Goal: Information Seeking & Learning: Learn about a topic

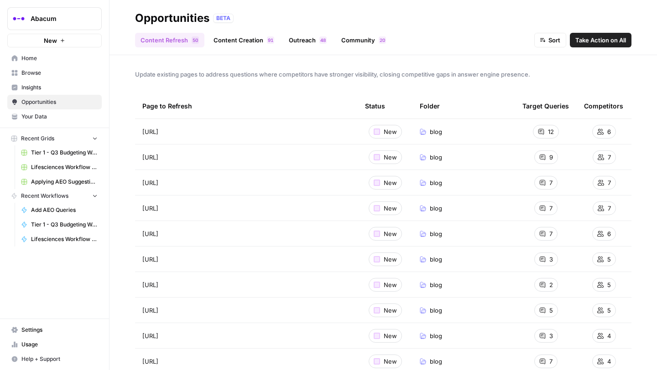
click at [38, 84] on span "Insights" at bounding box center [59, 87] width 76 height 8
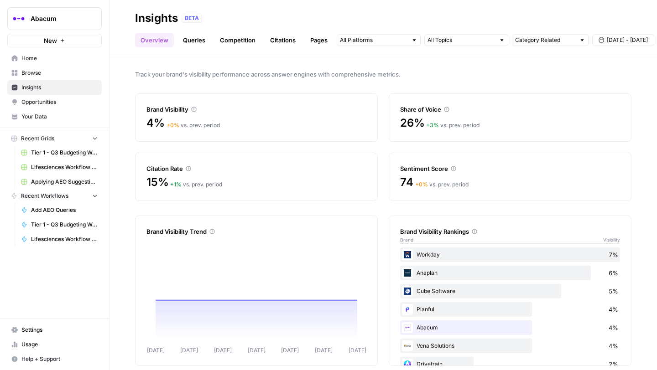
click at [536, 48] on header "Insights BETA Overview Queries Competition Citations Pages Category Related [DA…" at bounding box center [382, 27] width 547 height 55
click at [533, 44] on input "text" at bounding box center [545, 40] width 60 height 9
click at [532, 84] on span "Category Related" at bounding box center [543, 85] width 49 height 9
type input "Category Related"
click at [397, 37] on input "text" at bounding box center [374, 40] width 68 height 9
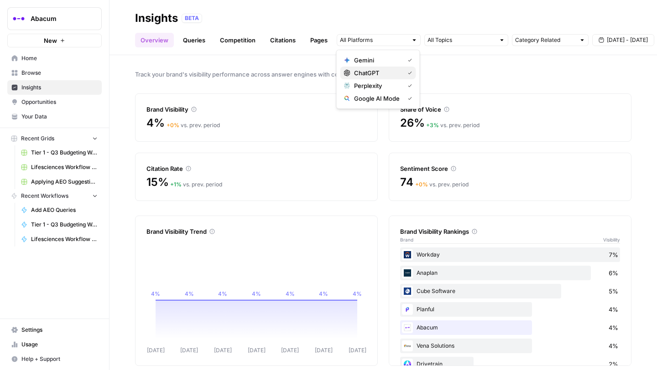
click at [376, 68] on button "ChatGPT" at bounding box center [378, 73] width 76 height 13
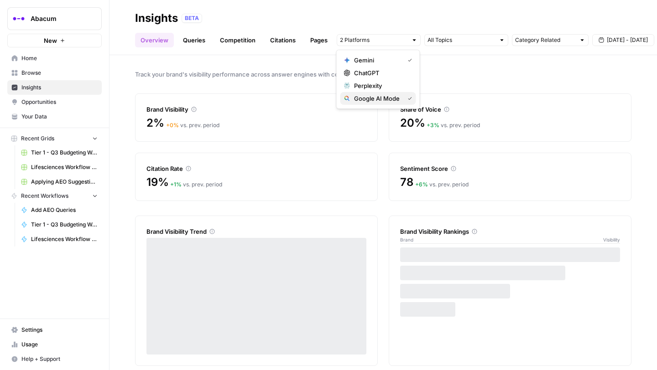
click at [377, 99] on span "Google AI Mode" at bounding box center [377, 98] width 47 height 9
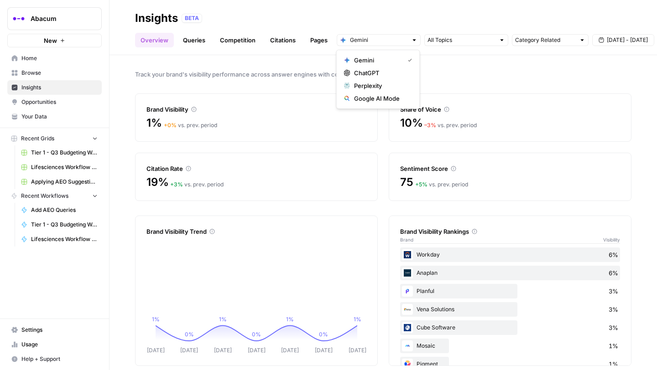
click at [612, 43] on span "[DATE] - [DATE]" at bounding box center [627, 40] width 41 height 8
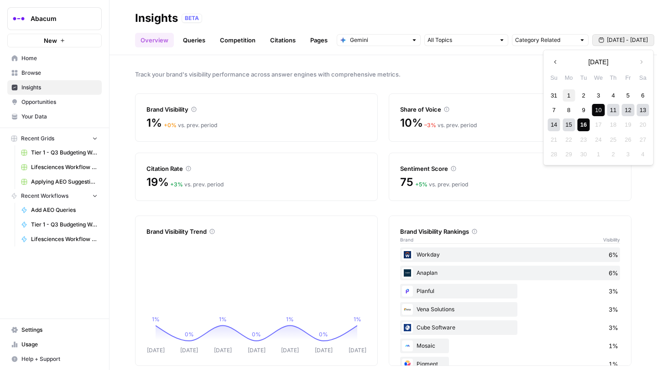
click at [566, 93] on div "1" at bounding box center [569, 95] width 12 height 12
click at [581, 122] on div "16" at bounding box center [583, 125] width 12 height 12
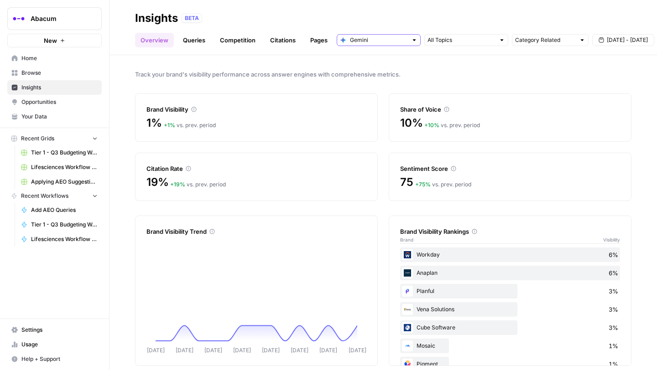
click at [388, 42] on input "text" at bounding box center [378, 40] width 57 height 9
click at [376, 73] on span "ChatGPT" at bounding box center [381, 72] width 55 height 9
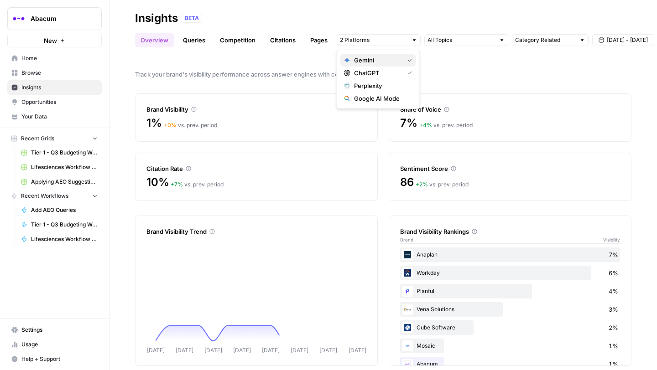
click at [403, 65] on button "Gemini" at bounding box center [378, 60] width 76 height 13
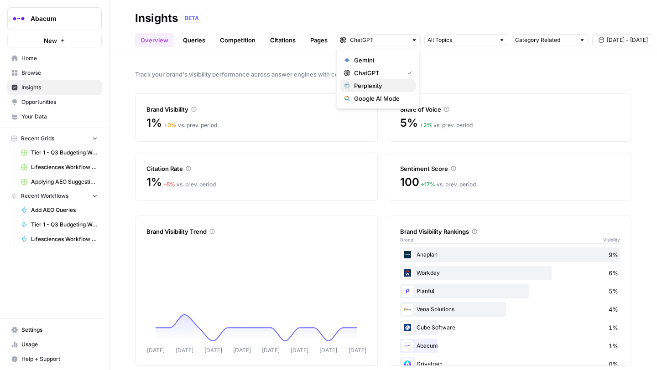
click at [381, 85] on span "Perplexity" at bounding box center [381, 85] width 55 height 9
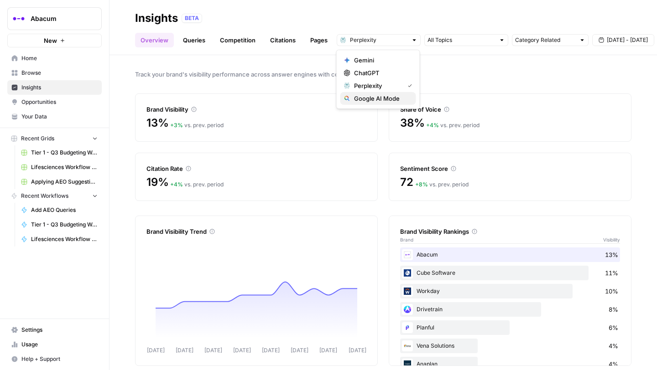
click at [390, 98] on span "Google AI Mode" at bounding box center [381, 98] width 55 height 9
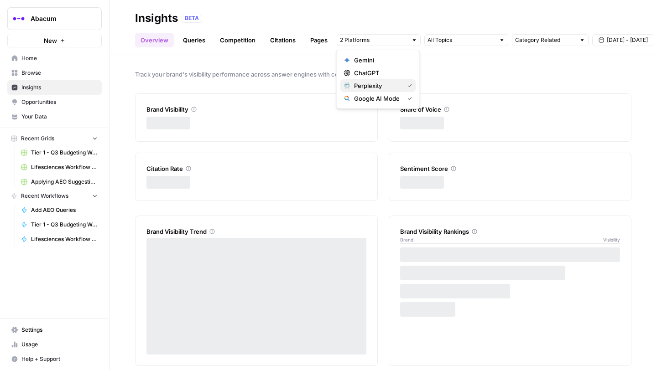
click at [384, 88] on span "Perplexity" at bounding box center [377, 85] width 47 height 9
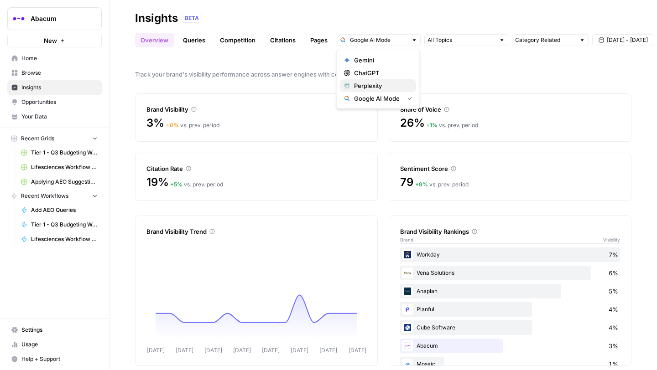
click at [382, 85] on span "Perplexity" at bounding box center [381, 85] width 55 height 9
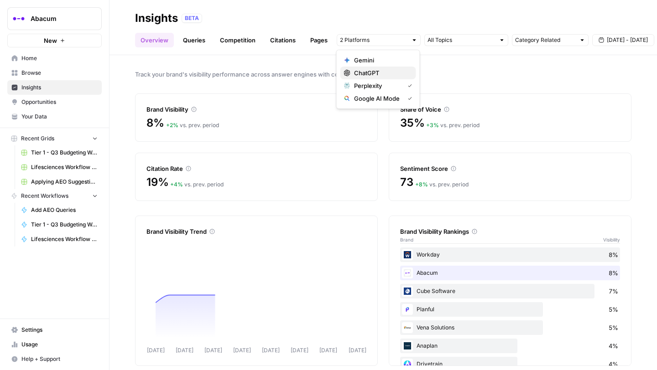
click at [375, 73] on span "ChatGPT" at bounding box center [381, 72] width 55 height 9
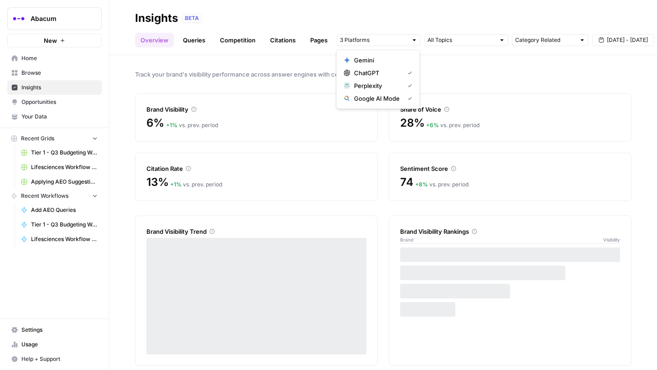
click at [372, 59] on span "Gemini" at bounding box center [381, 60] width 55 height 9
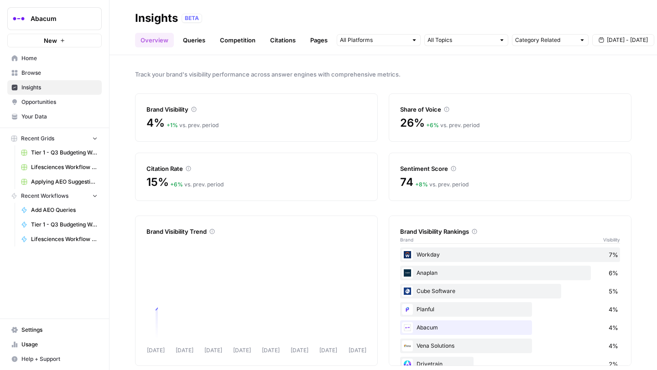
click at [480, 64] on div "Track your brand's visibility performance across answer engines with comprehens…" at bounding box center [382, 212] width 547 height 315
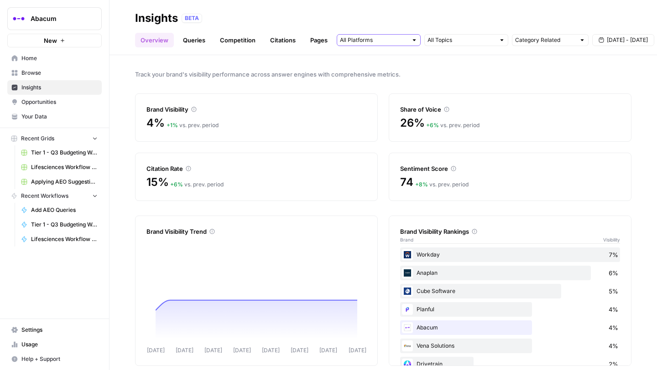
click at [401, 42] on input "text" at bounding box center [374, 40] width 68 height 9
click at [387, 73] on span "ChatGPT" at bounding box center [377, 72] width 47 height 9
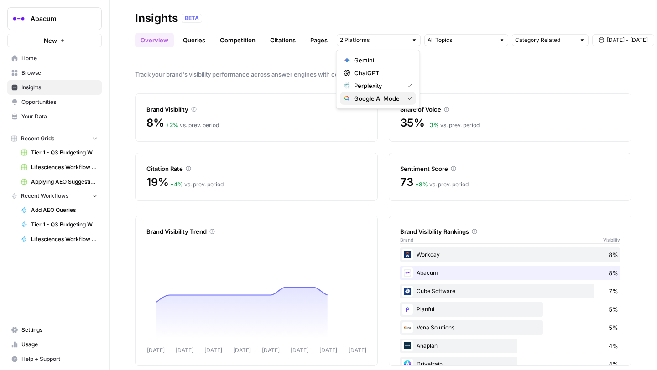
click at [387, 96] on span "Google AI Mode" at bounding box center [377, 98] width 47 height 9
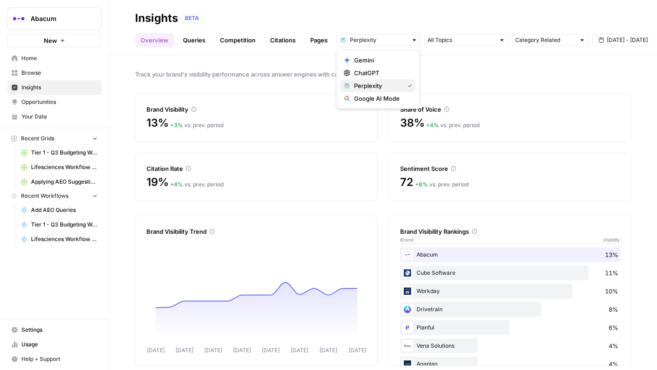
click at [393, 80] on button "Perplexity" at bounding box center [378, 85] width 76 height 13
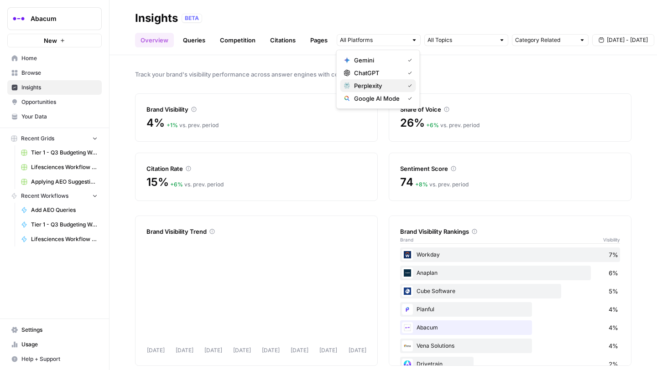
click at [389, 84] on span "Perplexity" at bounding box center [377, 85] width 47 height 9
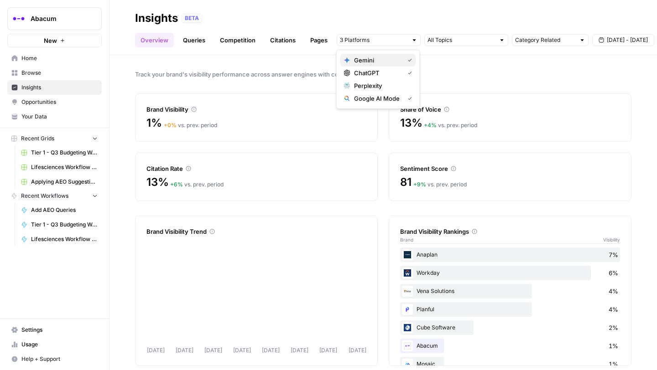
click at [384, 56] on span "Gemini" at bounding box center [377, 60] width 47 height 9
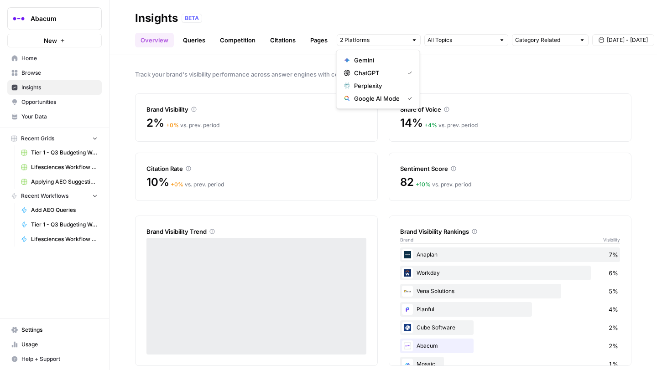
click at [385, 71] on span "ChatGPT" at bounding box center [377, 72] width 47 height 9
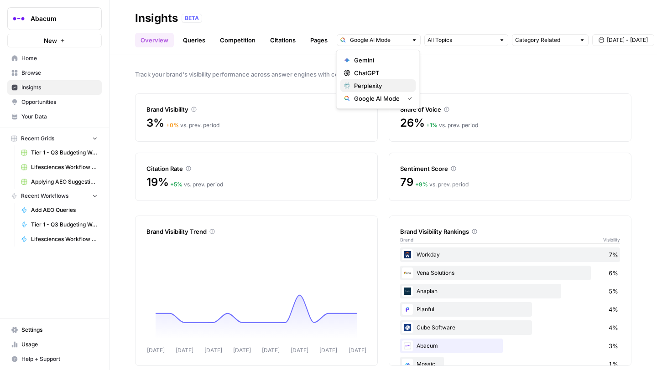
click at [387, 86] on span "Perplexity" at bounding box center [381, 85] width 55 height 9
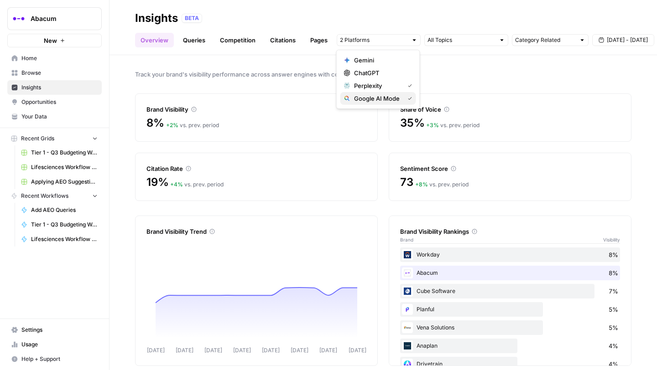
click at [402, 98] on div "Google AI Mode" at bounding box center [378, 98] width 68 height 9
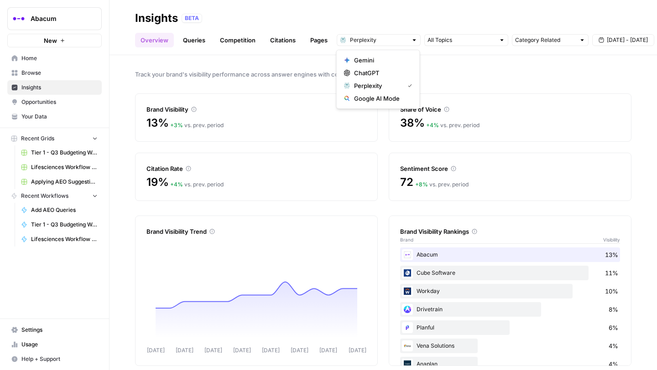
click at [471, 78] on span "Track your brand's visibility performance across answer engines with comprehens…" at bounding box center [383, 74] width 496 height 9
click at [404, 43] on input "text" at bounding box center [378, 40] width 57 height 9
click at [376, 63] on span "Gemini" at bounding box center [381, 60] width 55 height 9
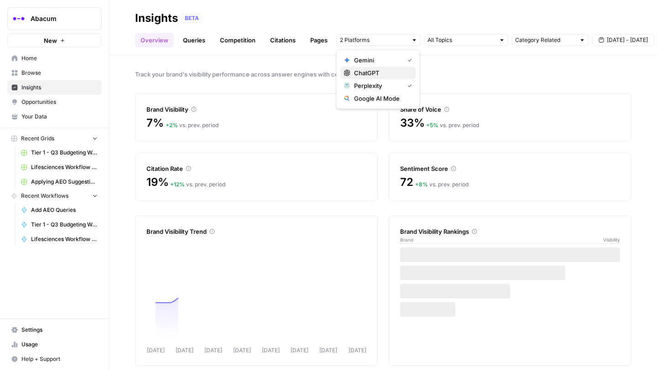
click at [373, 67] on button "ChatGPT" at bounding box center [378, 73] width 76 height 13
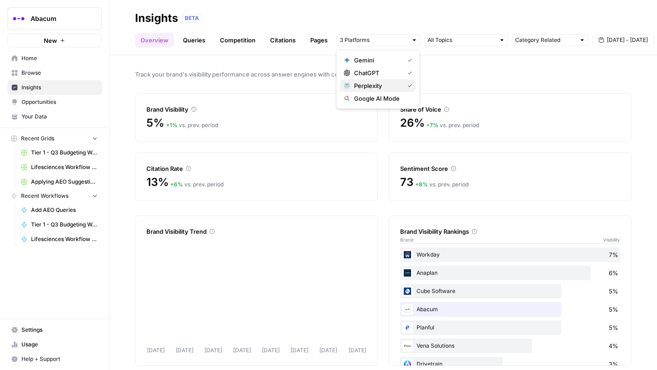
click at [377, 85] on span "Perplexity" at bounding box center [377, 85] width 47 height 9
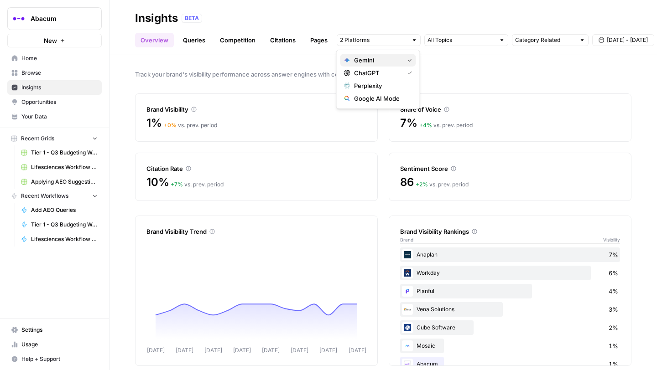
click at [375, 63] on span "Gemini" at bounding box center [377, 60] width 47 height 9
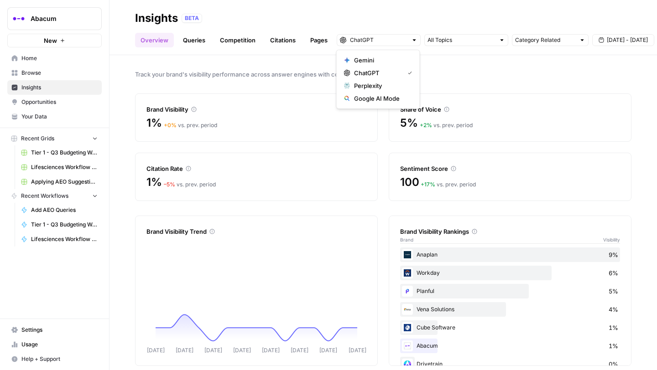
click at [473, 208] on div "Track your brand's visibility performance across answer engines with comprehens…" at bounding box center [382, 212] width 547 height 315
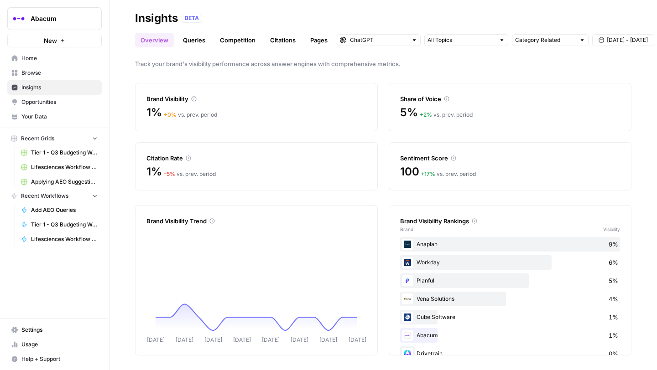
click at [468, 95] on div "Share of Voice" at bounding box center [510, 98] width 220 height 9
click at [412, 39] on div at bounding box center [414, 40] width 6 height 6
click at [396, 59] on span "Gemini" at bounding box center [381, 60] width 55 height 9
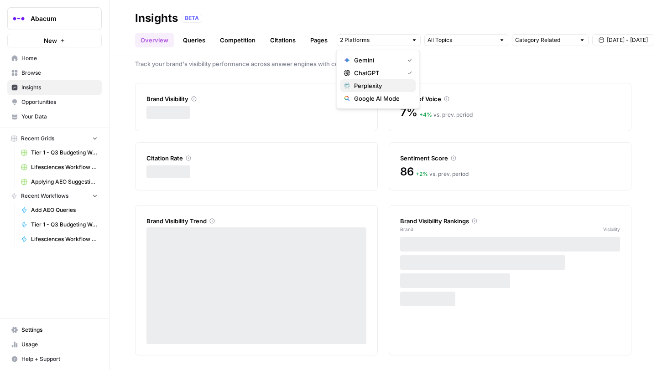
click at [393, 83] on span "Perplexity" at bounding box center [381, 85] width 55 height 9
click at [388, 103] on span "Google AI Mode" at bounding box center [381, 98] width 55 height 9
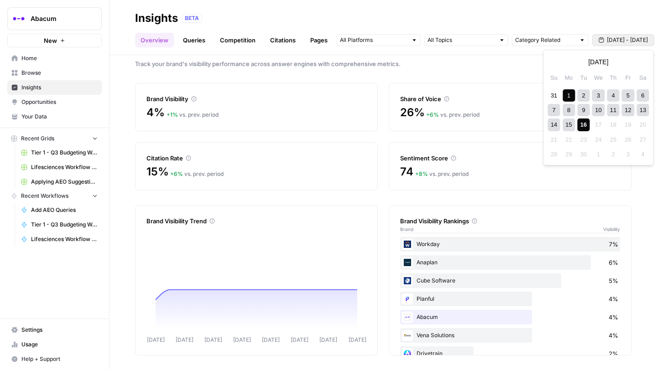
click at [616, 42] on span "[DATE] - [DATE]" at bounding box center [627, 40] width 41 height 8
click at [558, 126] on div "14" at bounding box center [554, 125] width 12 height 12
click at [581, 127] on div "16" at bounding box center [583, 125] width 12 height 12
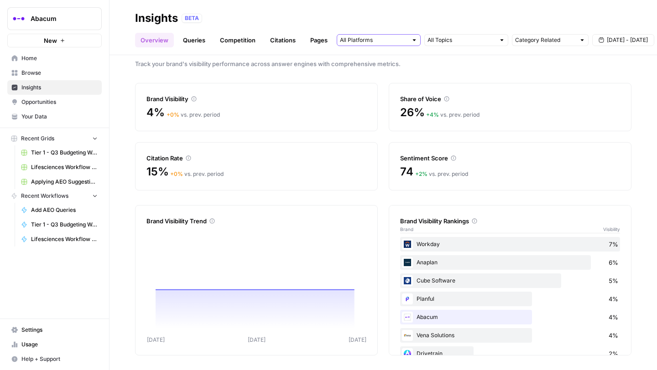
click at [404, 42] on input "text" at bounding box center [374, 40] width 68 height 9
click at [400, 61] on span "Gemini" at bounding box center [377, 60] width 47 height 9
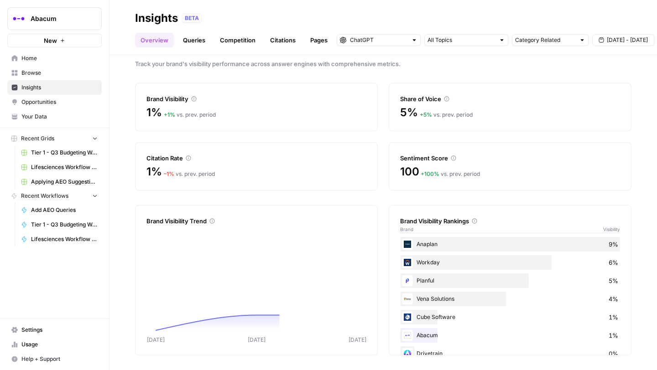
click at [475, 68] on span "Track your brand's visibility performance across answer engines with comprehens…" at bounding box center [383, 63] width 496 height 9
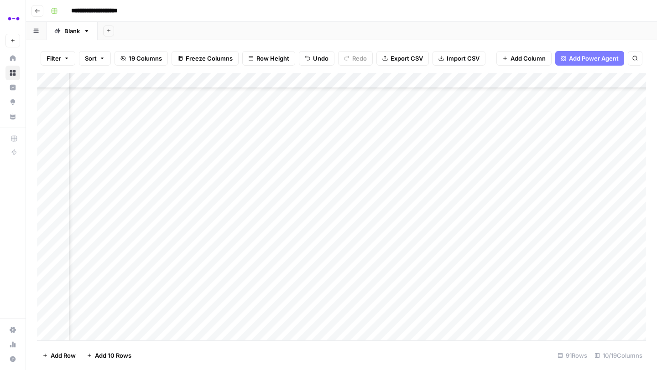
scroll to position [178, 133]
